Goal: Register for event/course

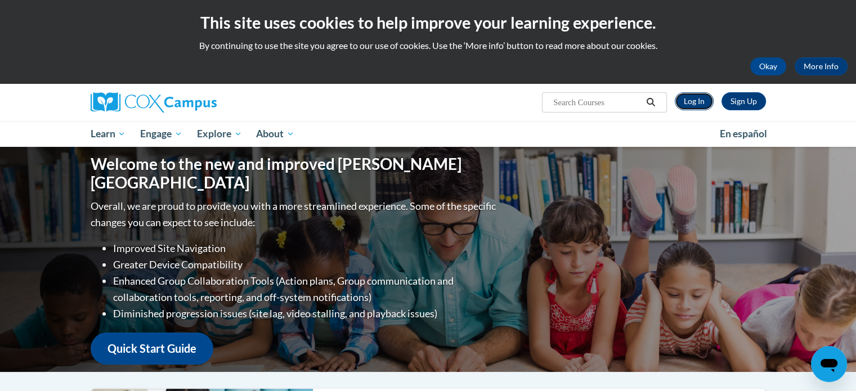
click at [699, 101] on link "Log In" at bounding box center [694, 101] width 39 height 18
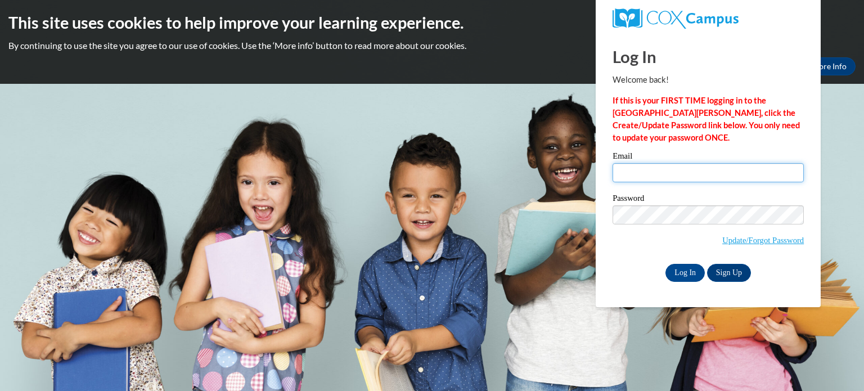
click at [645, 173] on input "Email" at bounding box center [708, 172] width 191 height 19
type input "kkrug@kusd.edu"
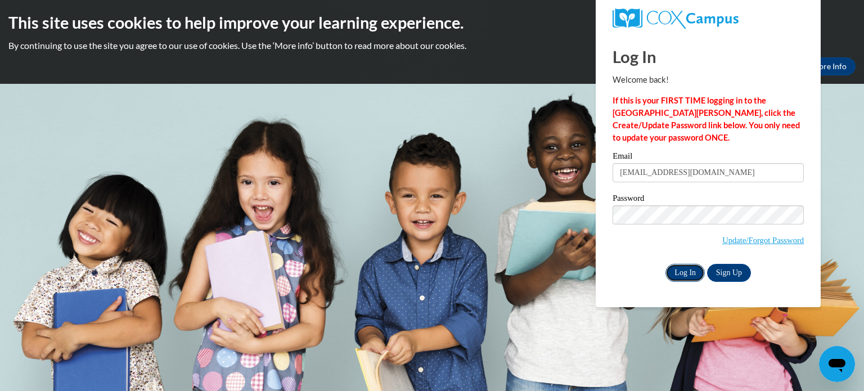
click at [685, 277] on input "Log In" at bounding box center [685, 273] width 39 height 18
click at [684, 272] on input "Log In" at bounding box center [685, 273] width 39 height 18
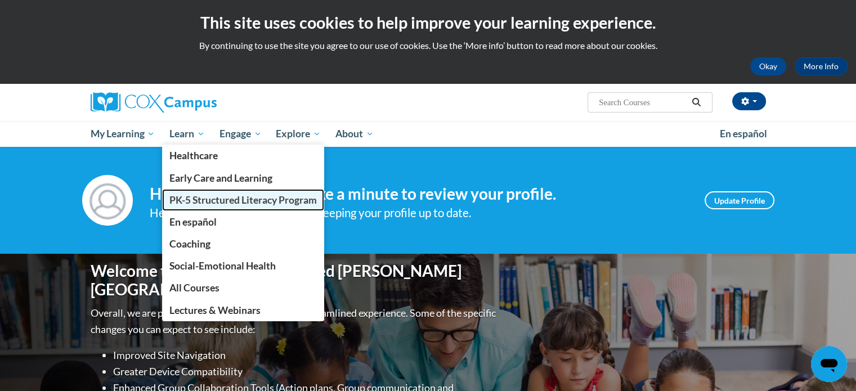
click at [200, 202] on span "PK-5 Structured Literacy Program" at bounding box center [242, 200] width 147 height 12
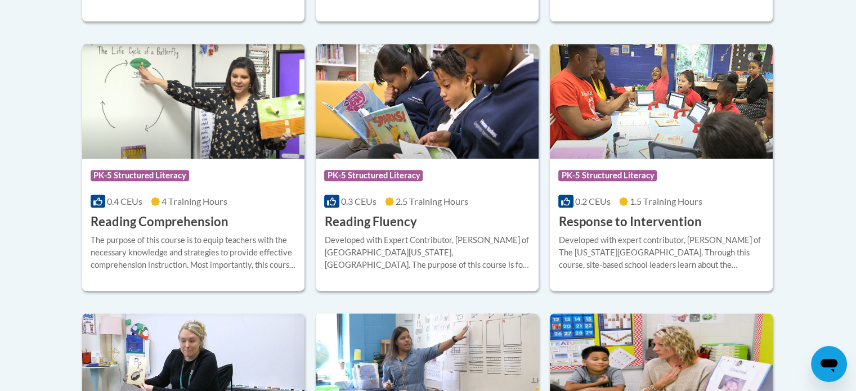
scroll to position [1039, 0]
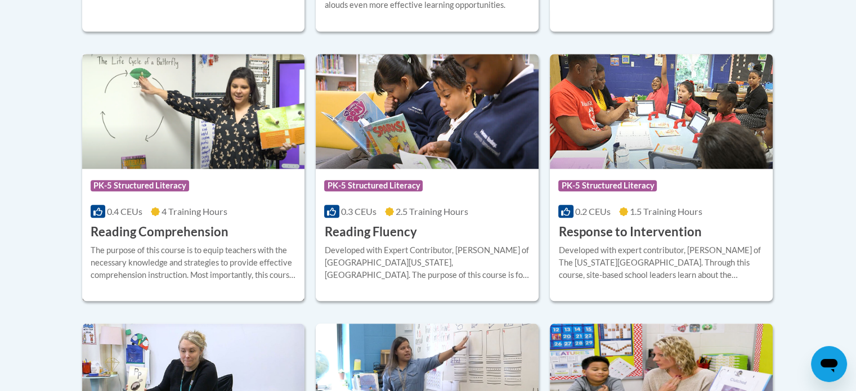
click at [259, 249] on div "The purpose of this course is to equip teachers with the necessary knowledge an…" at bounding box center [194, 262] width 206 height 37
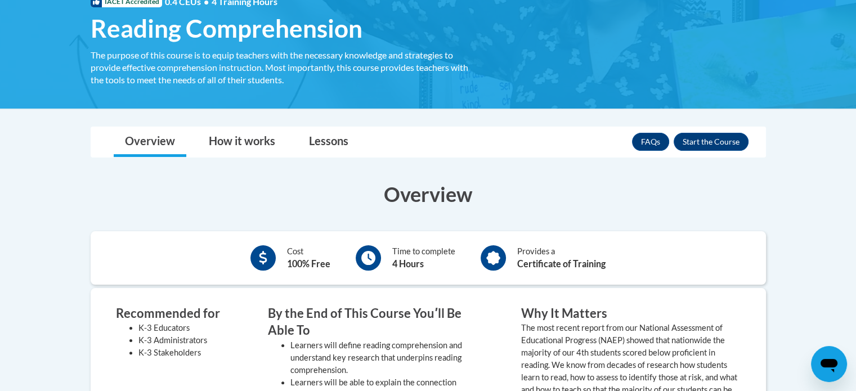
scroll to position [186, 0]
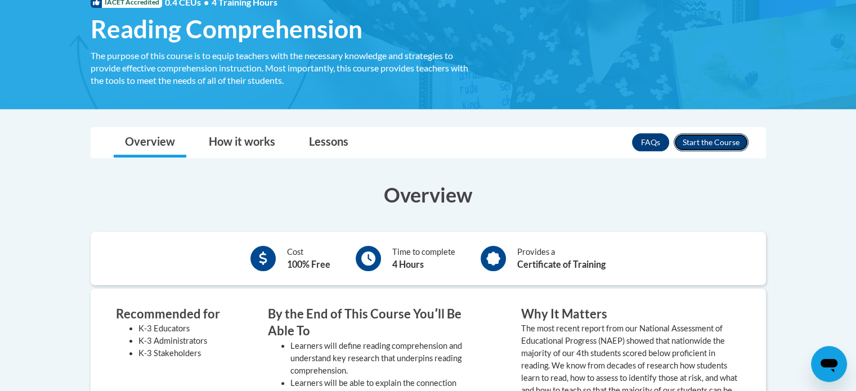
click at [695, 141] on button "Enroll" at bounding box center [710, 142] width 75 height 18
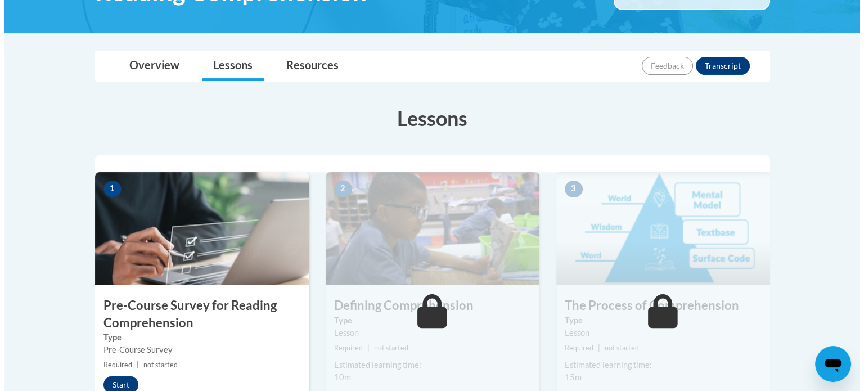
scroll to position [356, 0]
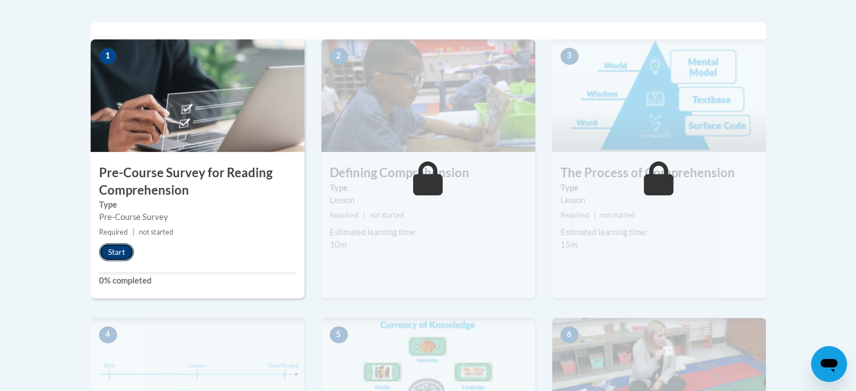
click at [118, 250] on button "Start" at bounding box center [116, 252] width 35 height 18
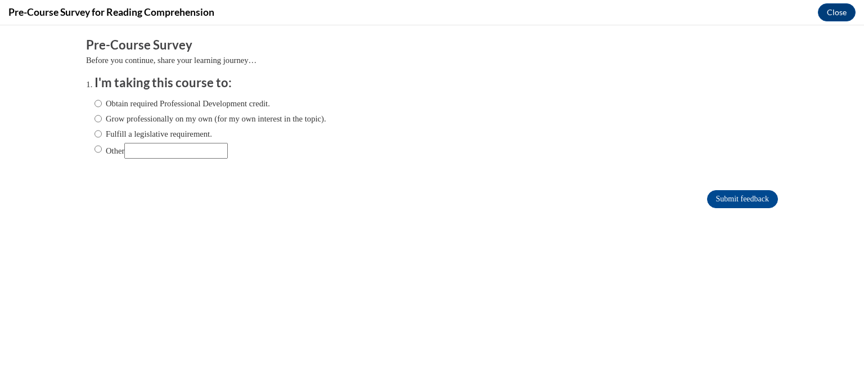
scroll to position [0, 0]
click at [95, 134] on input "Fulfill a legislative requirement." at bounding box center [98, 134] width 7 height 12
radio input "true"
click at [739, 200] on input "Submit feedback" at bounding box center [742, 199] width 71 height 18
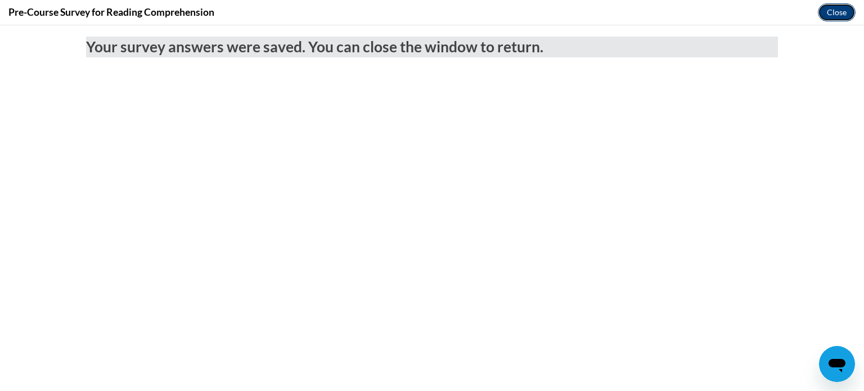
click at [838, 8] on button "Close" at bounding box center [837, 12] width 38 height 18
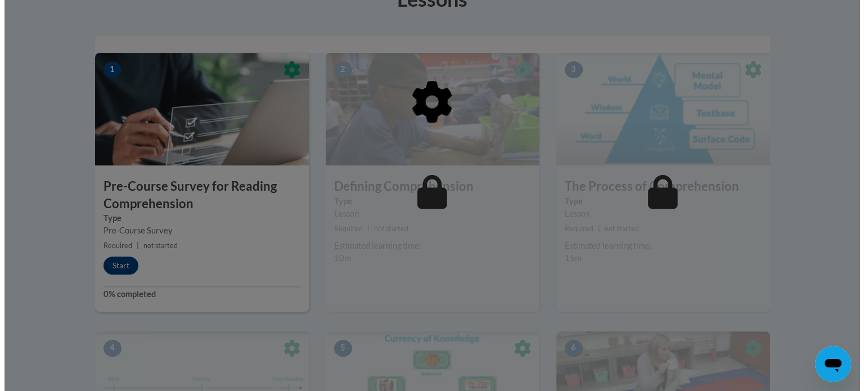
scroll to position [342, 0]
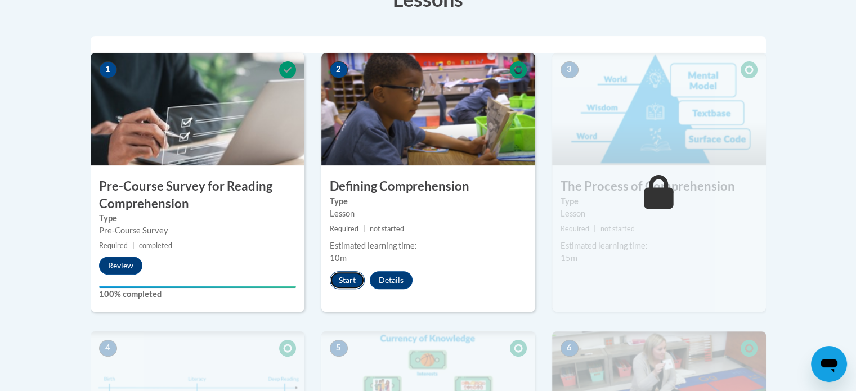
click at [343, 278] on button "Start" at bounding box center [347, 280] width 35 height 18
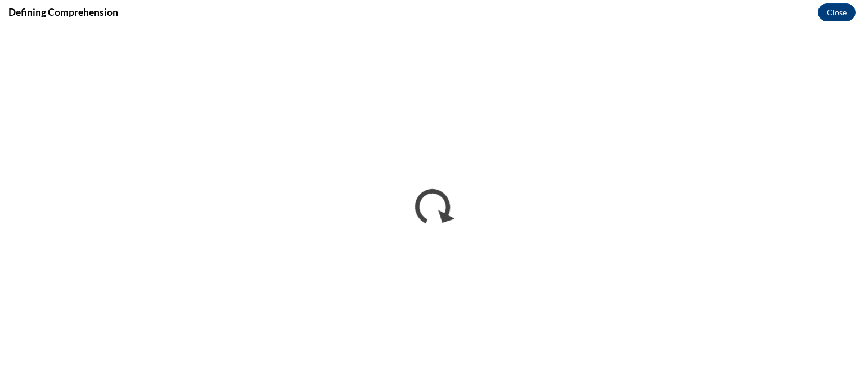
scroll to position [0, 0]
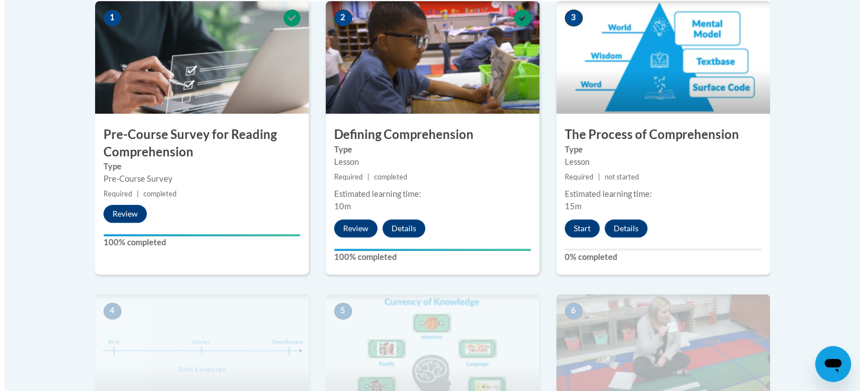
scroll to position [392, 0]
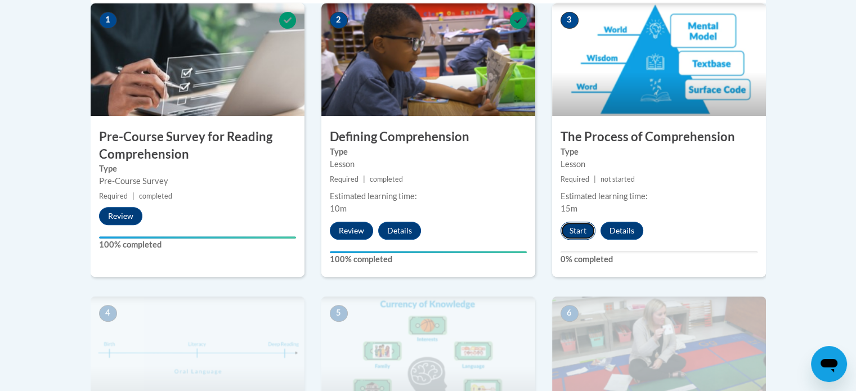
click at [581, 232] on button "Start" at bounding box center [577, 231] width 35 height 18
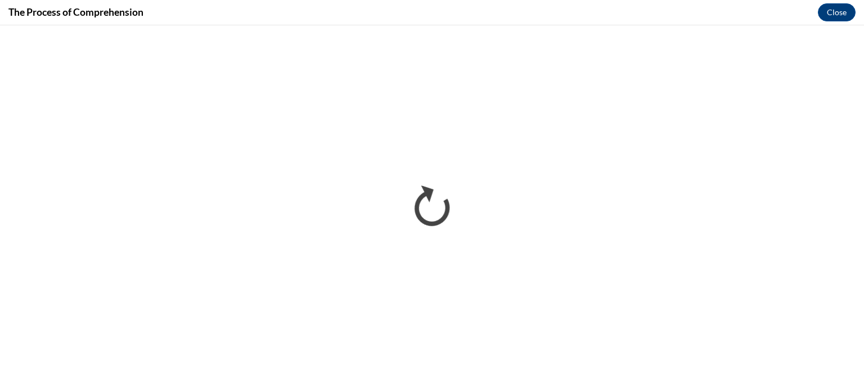
scroll to position [0, 0]
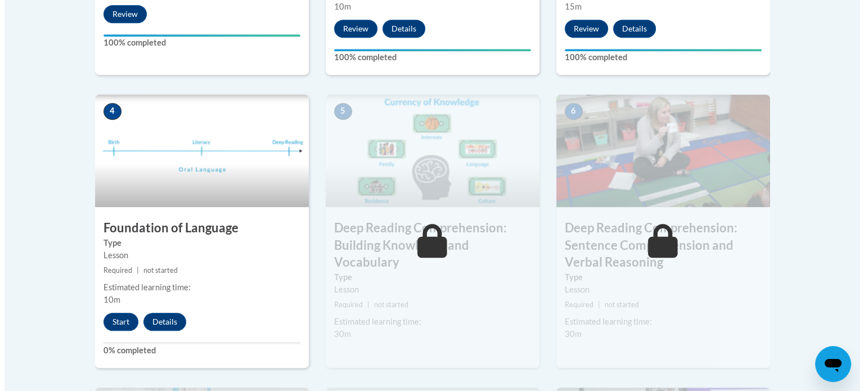
scroll to position [594, 0]
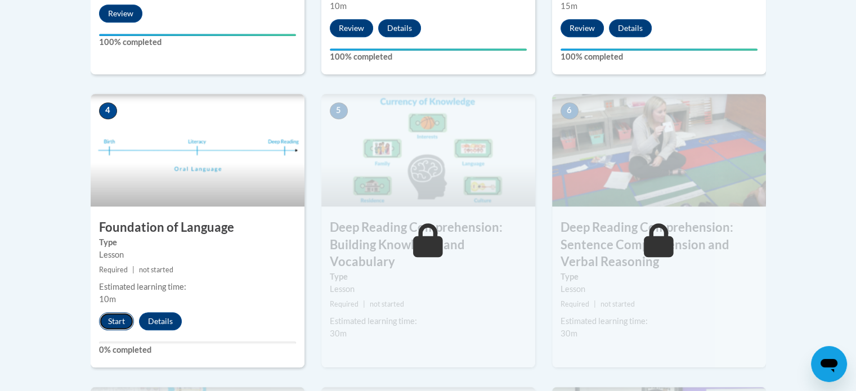
click at [115, 318] on button "Start" at bounding box center [116, 321] width 35 height 18
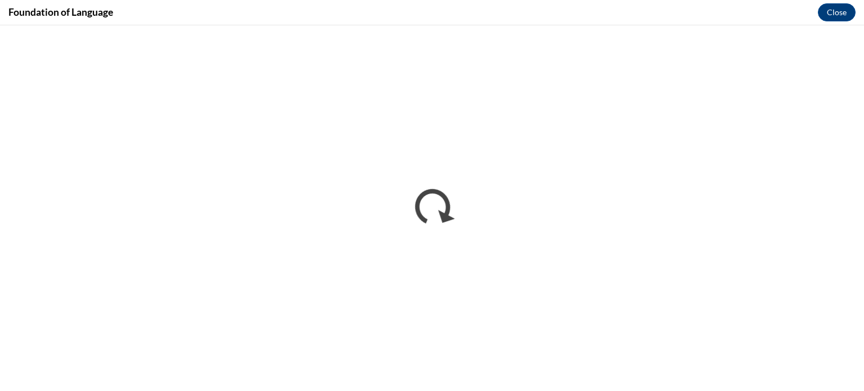
scroll to position [0, 0]
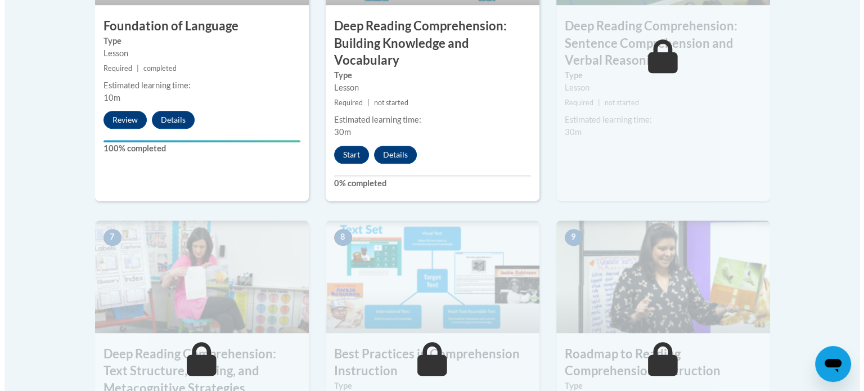
scroll to position [792, 0]
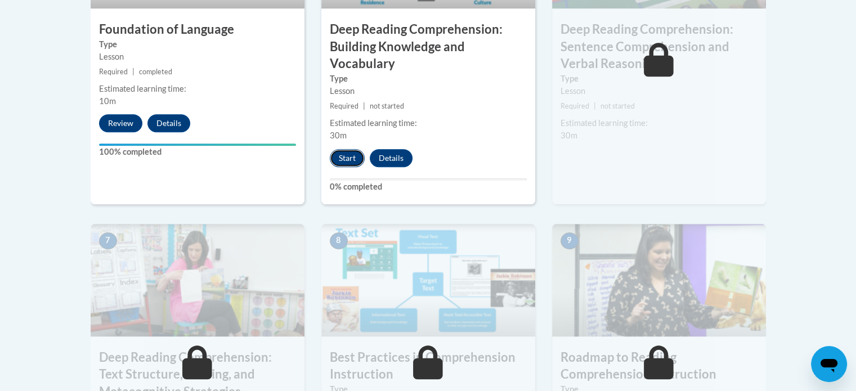
click at [345, 155] on button "Start" at bounding box center [347, 158] width 35 height 18
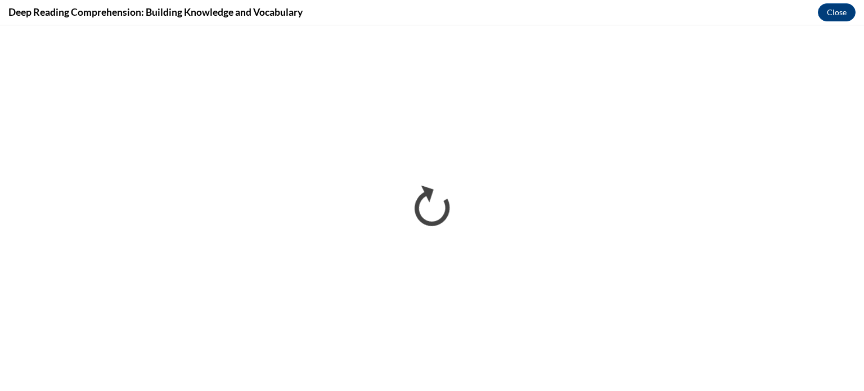
scroll to position [0, 0]
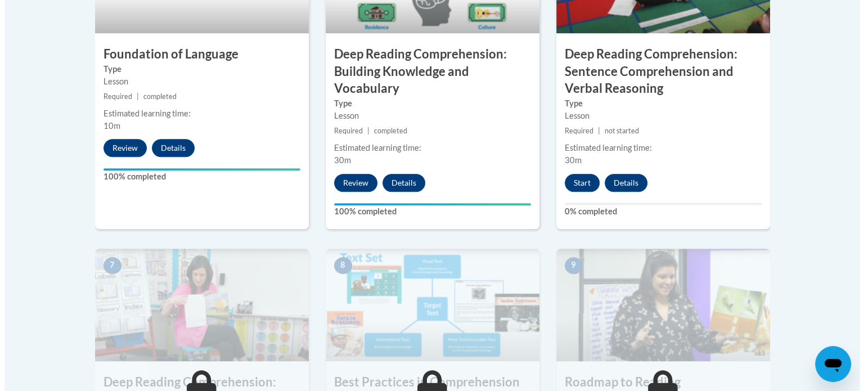
scroll to position [768, 0]
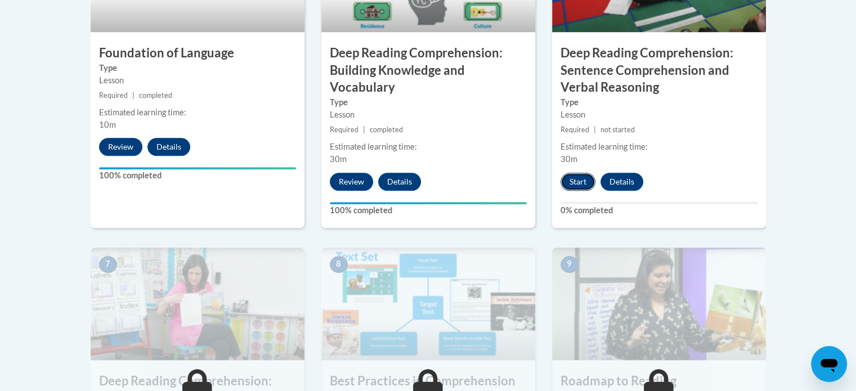
click at [576, 179] on button "Start" at bounding box center [577, 182] width 35 height 18
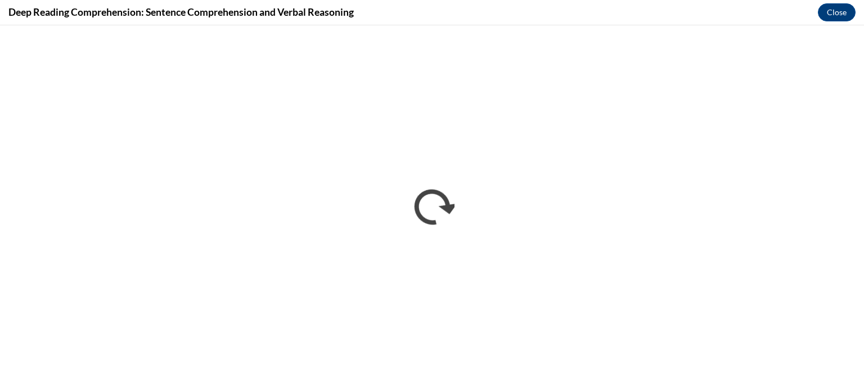
scroll to position [0, 0]
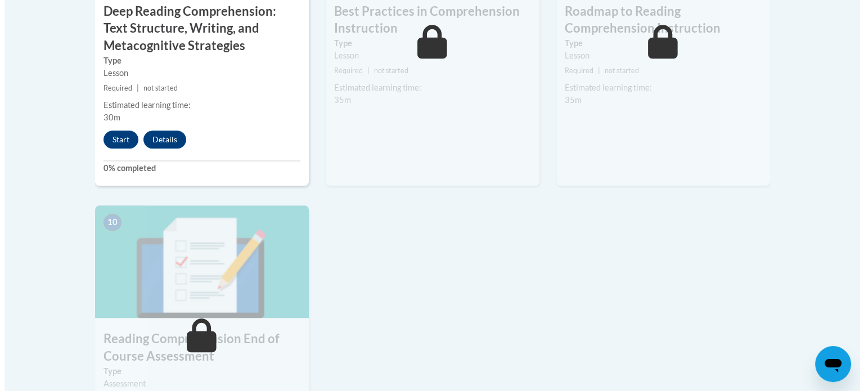
scroll to position [1138, 0]
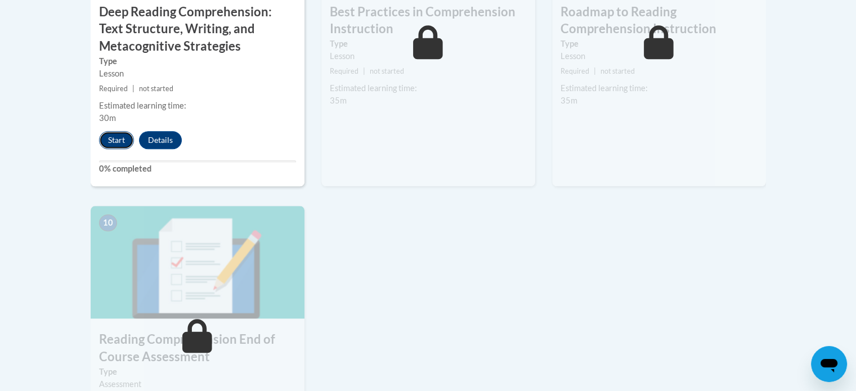
click at [118, 137] on button "Start" at bounding box center [116, 140] width 35 height 18
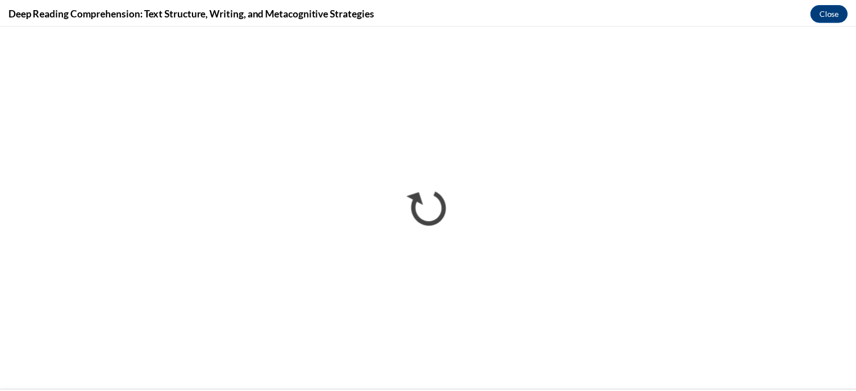
scroll to position [0, 0]
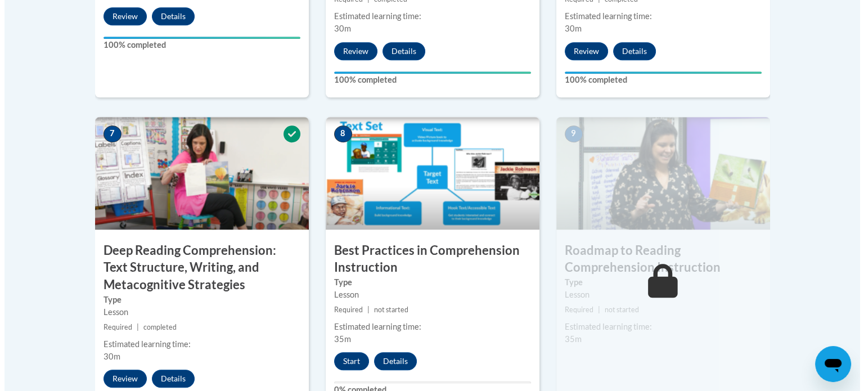
scroll to position [971, 0]
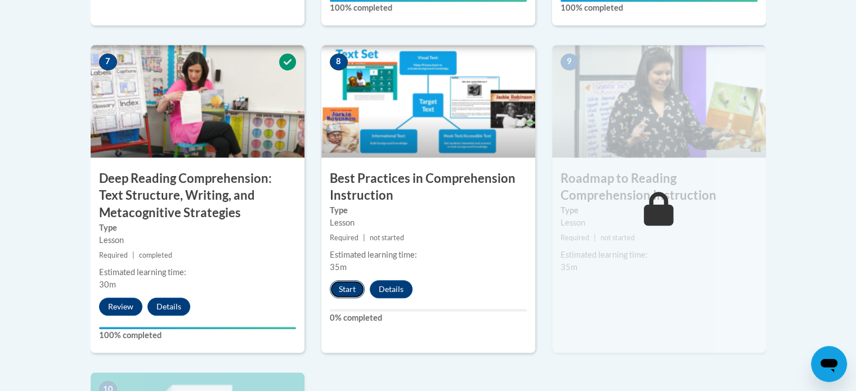
click at [342, 291] on button "Start" at bounding box center [347, 289] width 35 height 18
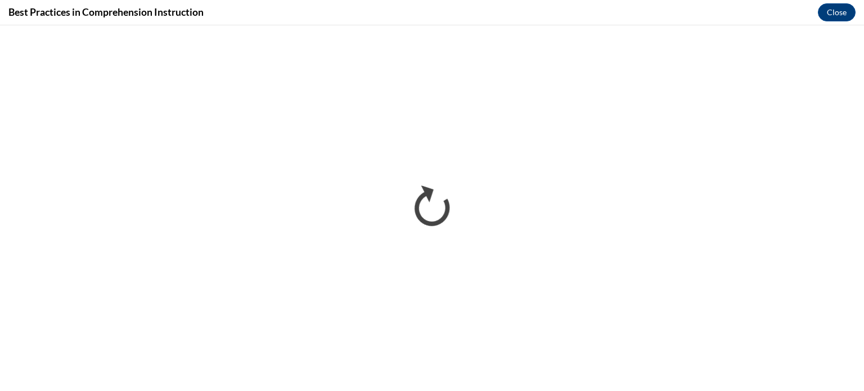
scroll to position [0, 0]
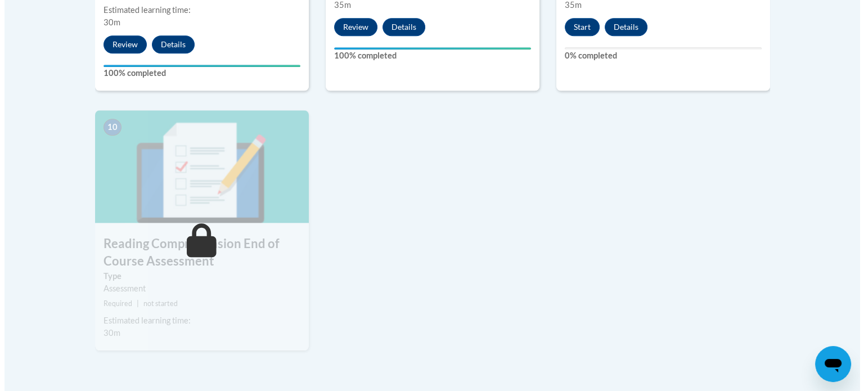
scroll to position [1233, 0]
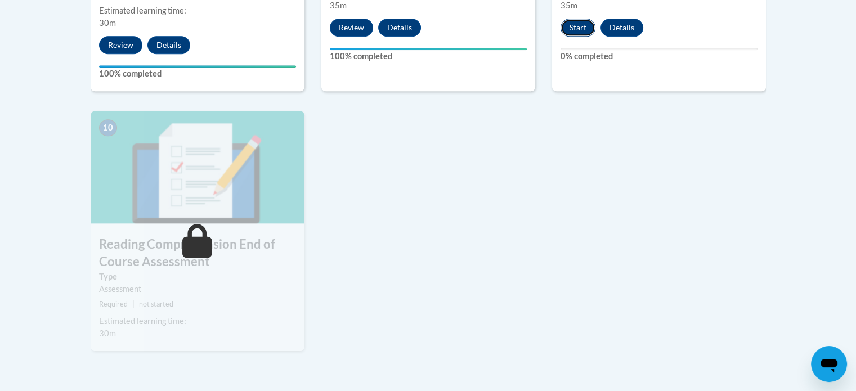
click at [578, 29] on button "Start" at bounding box center [577, 28] width 35 height 18
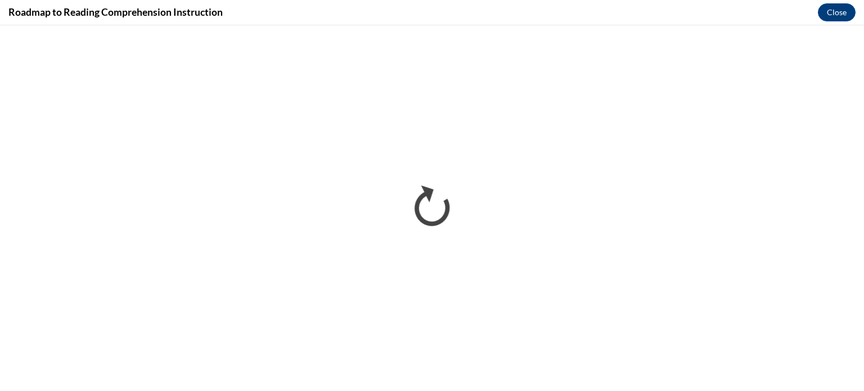
scroll to position [0, 0]
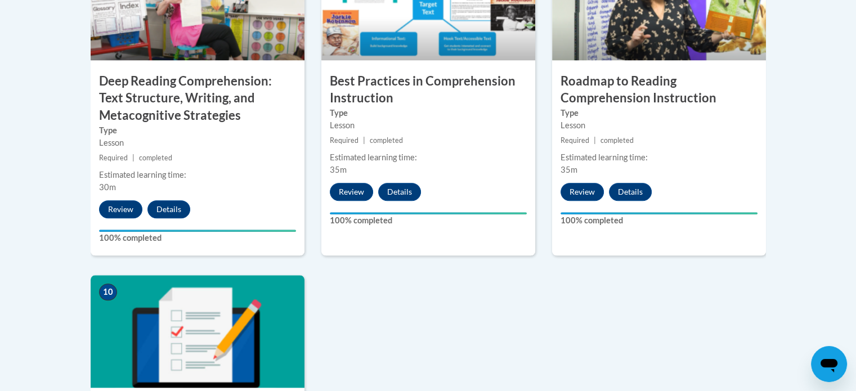
scroll to position [1060, 0]
